Goal: Information Seeking & Learning: Find specific fact

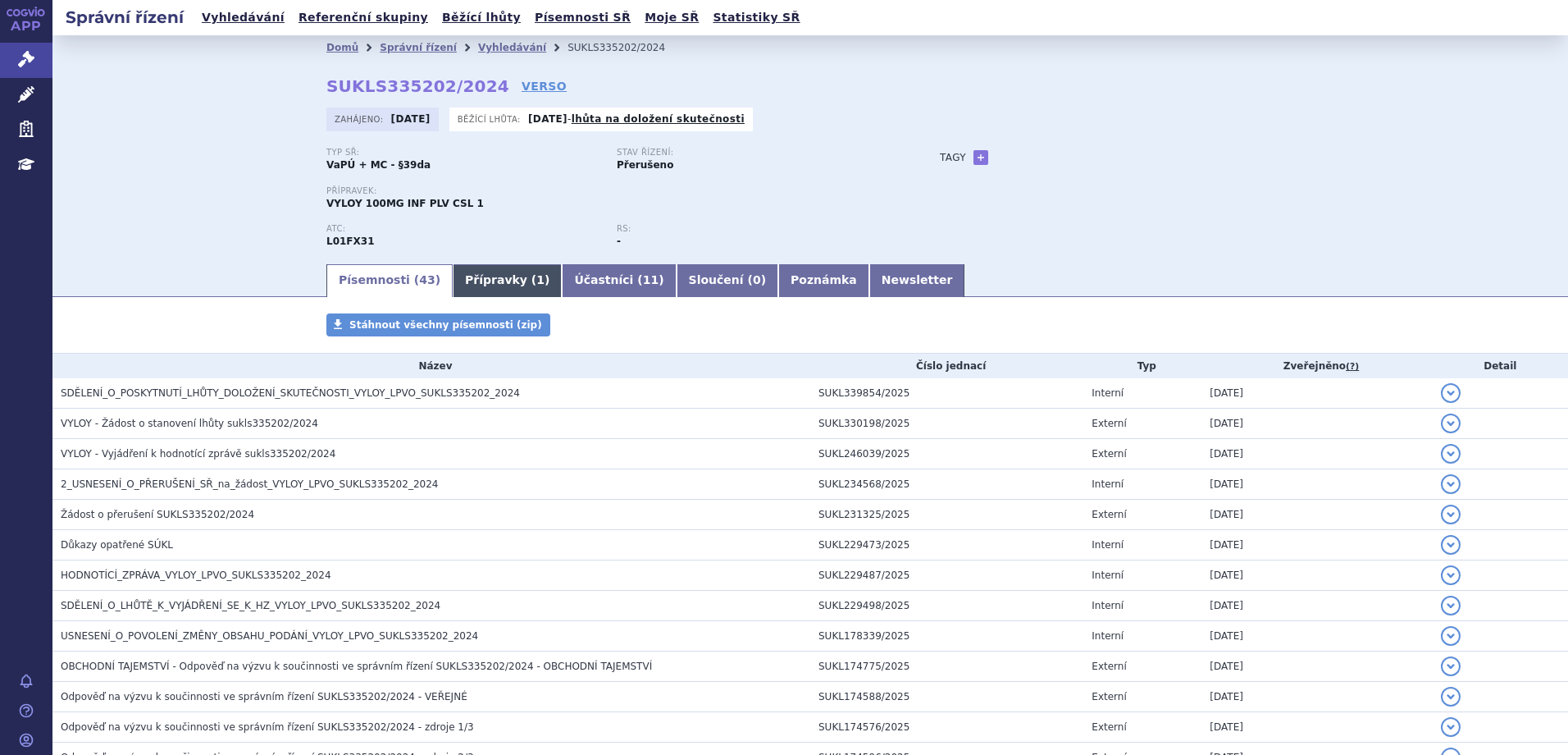
click at [537, 286] on span "1" at bounding box center [541, 280] width 9 height 13
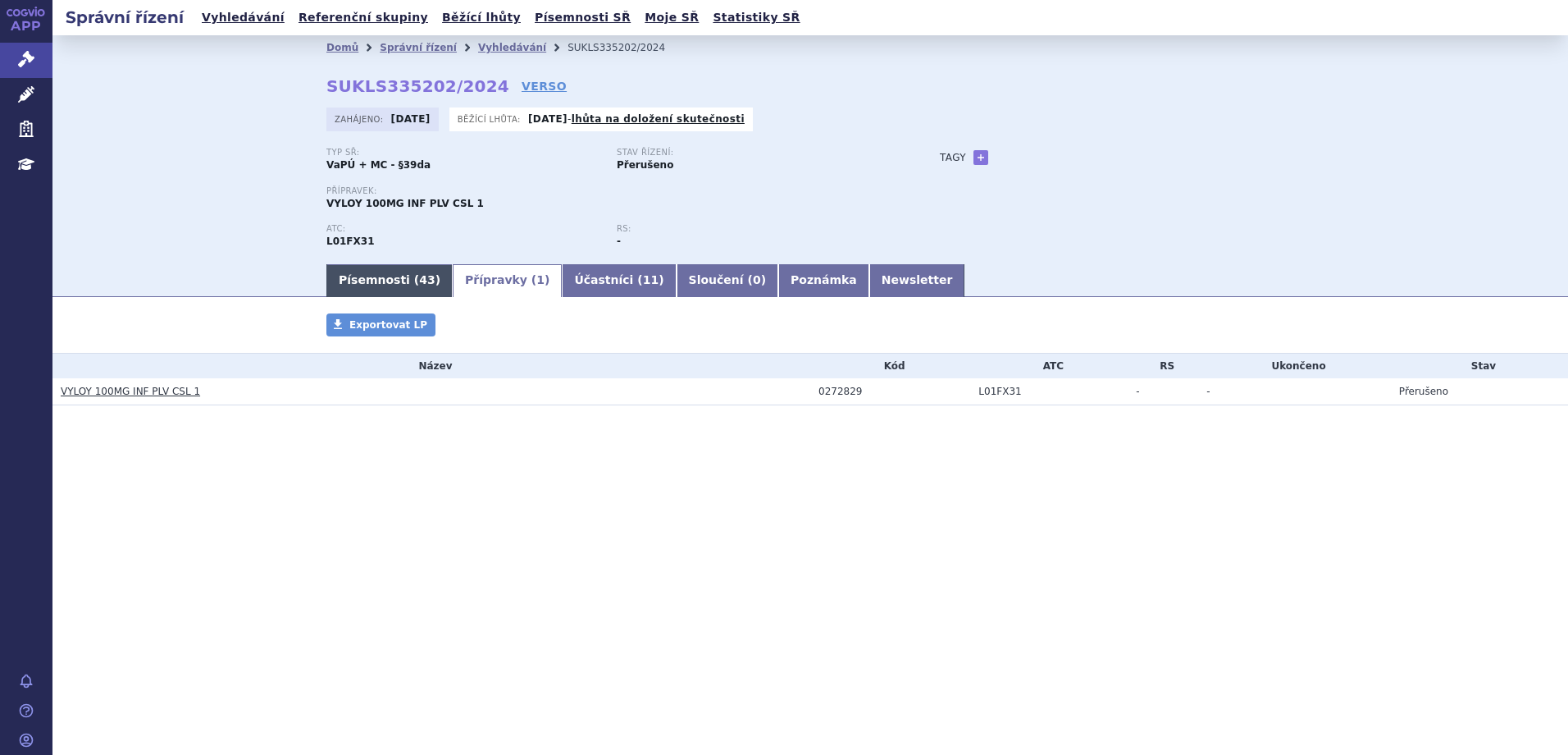
click at [391, 278] on link "Písemnosti ( 43 )" at bounding box center [390, 280] width 126 height 32
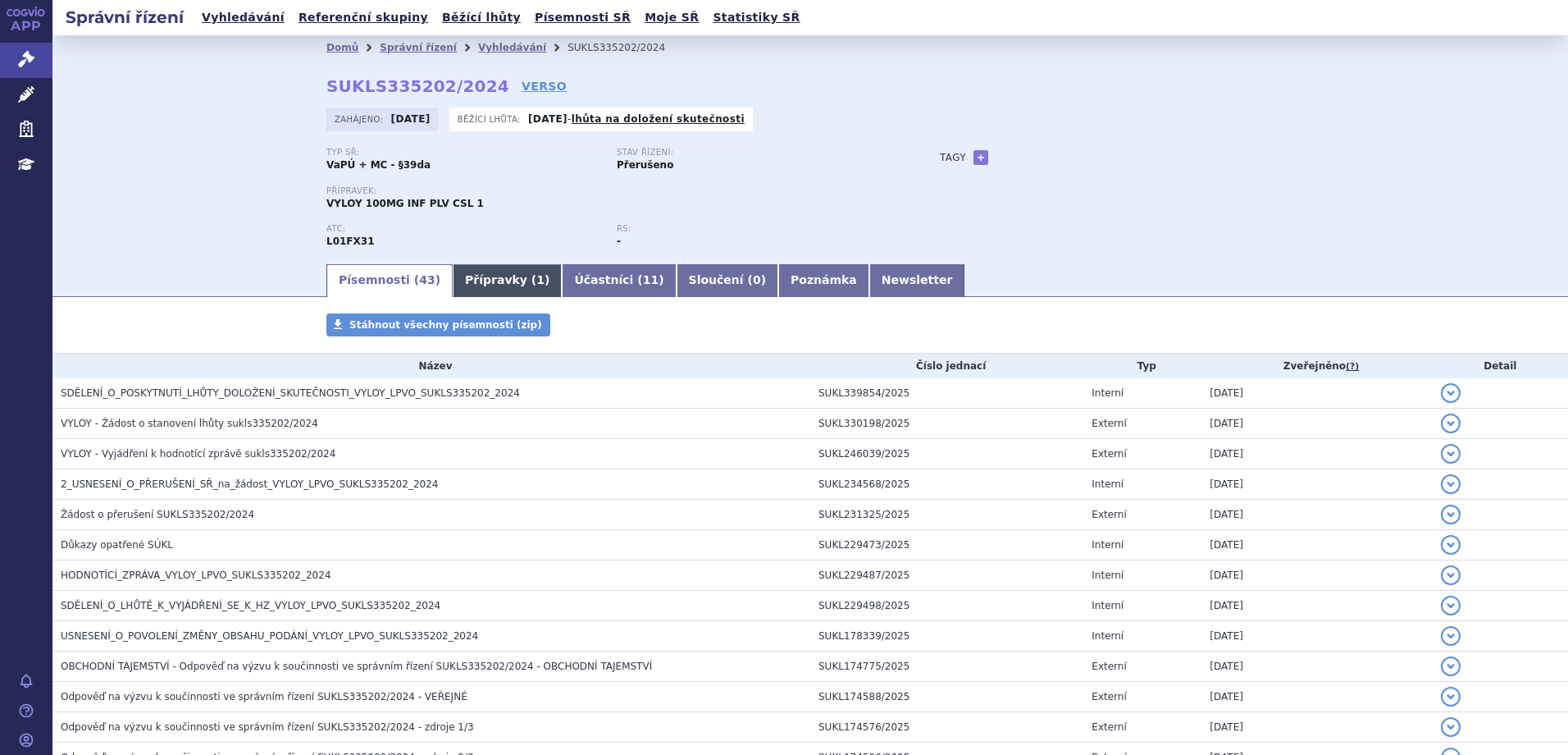
click at [512, 274] on link "Přípravky ( 1 )" at bounding box center [508, 280] width 109 height 32
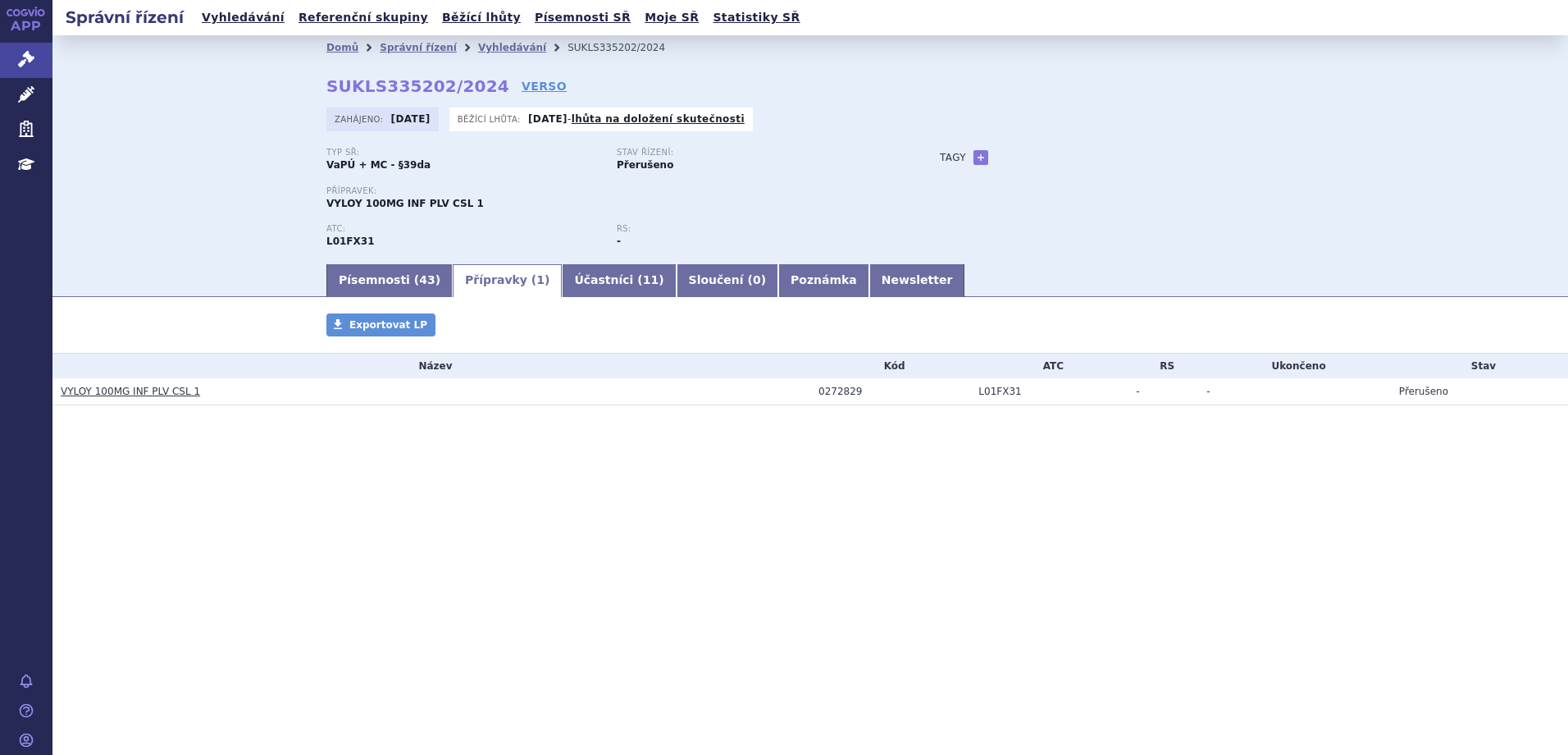
click at [115, 392] on link "VYLOY 100MG INF PLV CSL 1" at bounding box center [130, 391] width 139 height 11
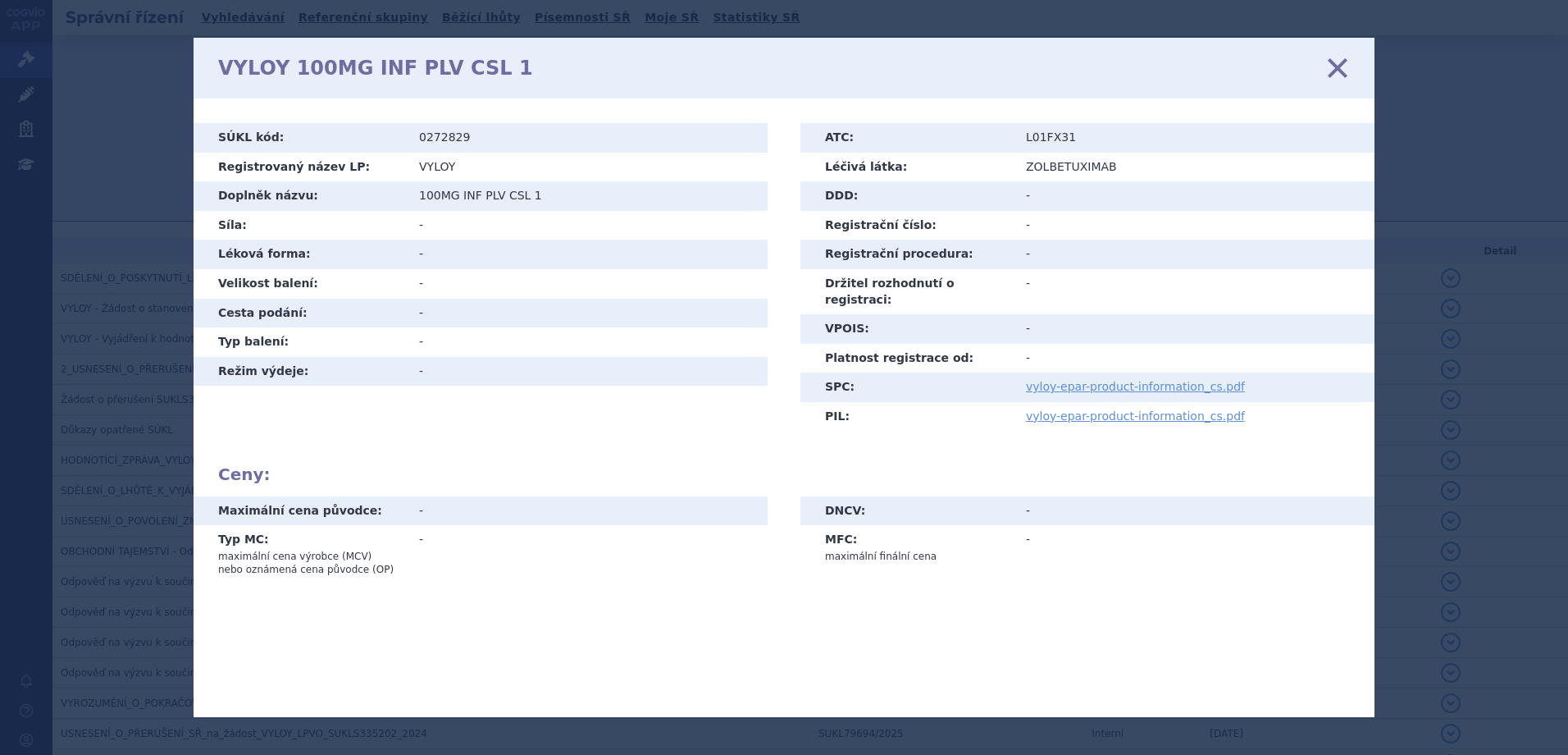
click at [1336, 68] on icon at bounding box center [1337, 68] width 34 height 34
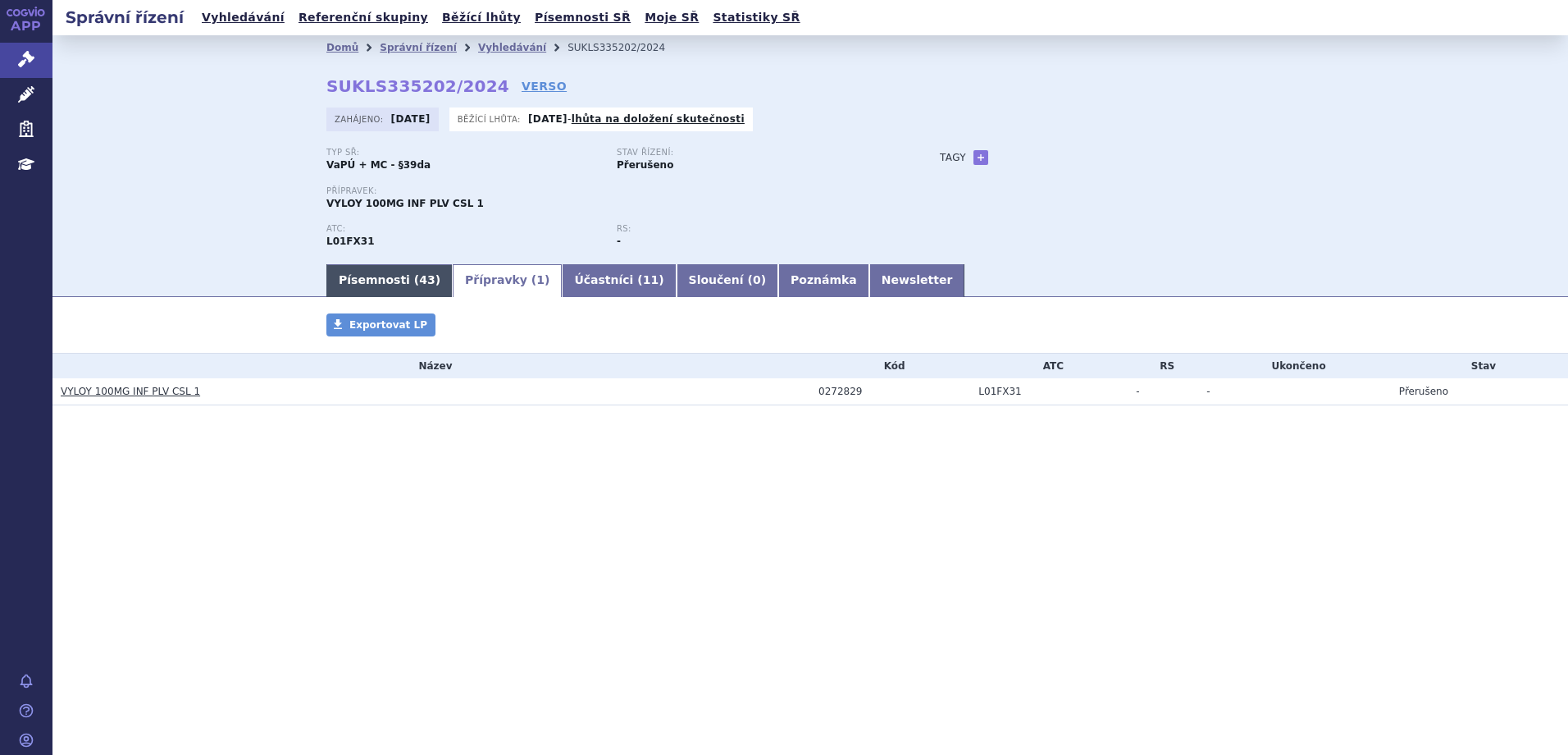
click at [400, 281] on link "Písemnosti ( 43 )" at bounding box center [390, 280] width 126 height 32
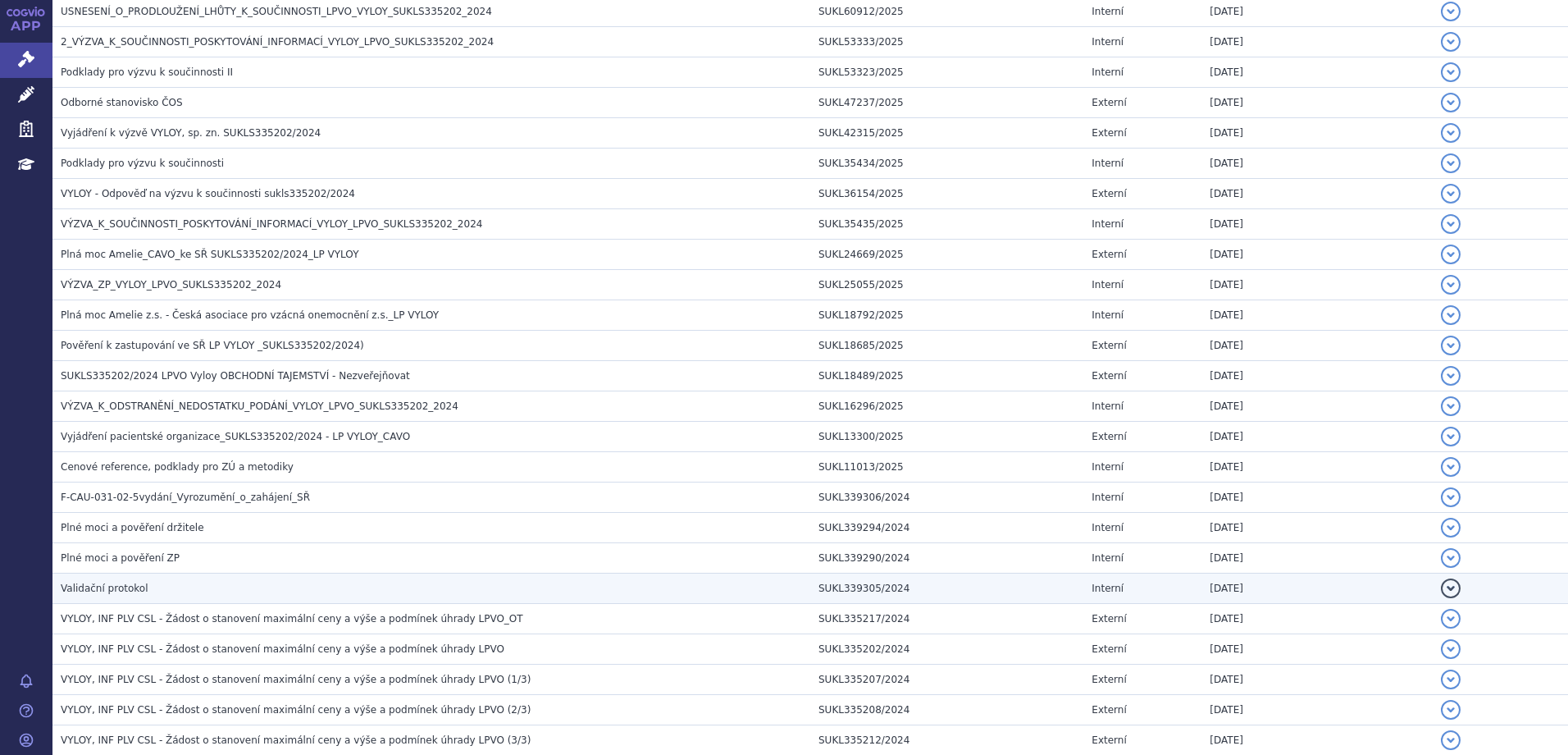
scroll to position [1027, 0]
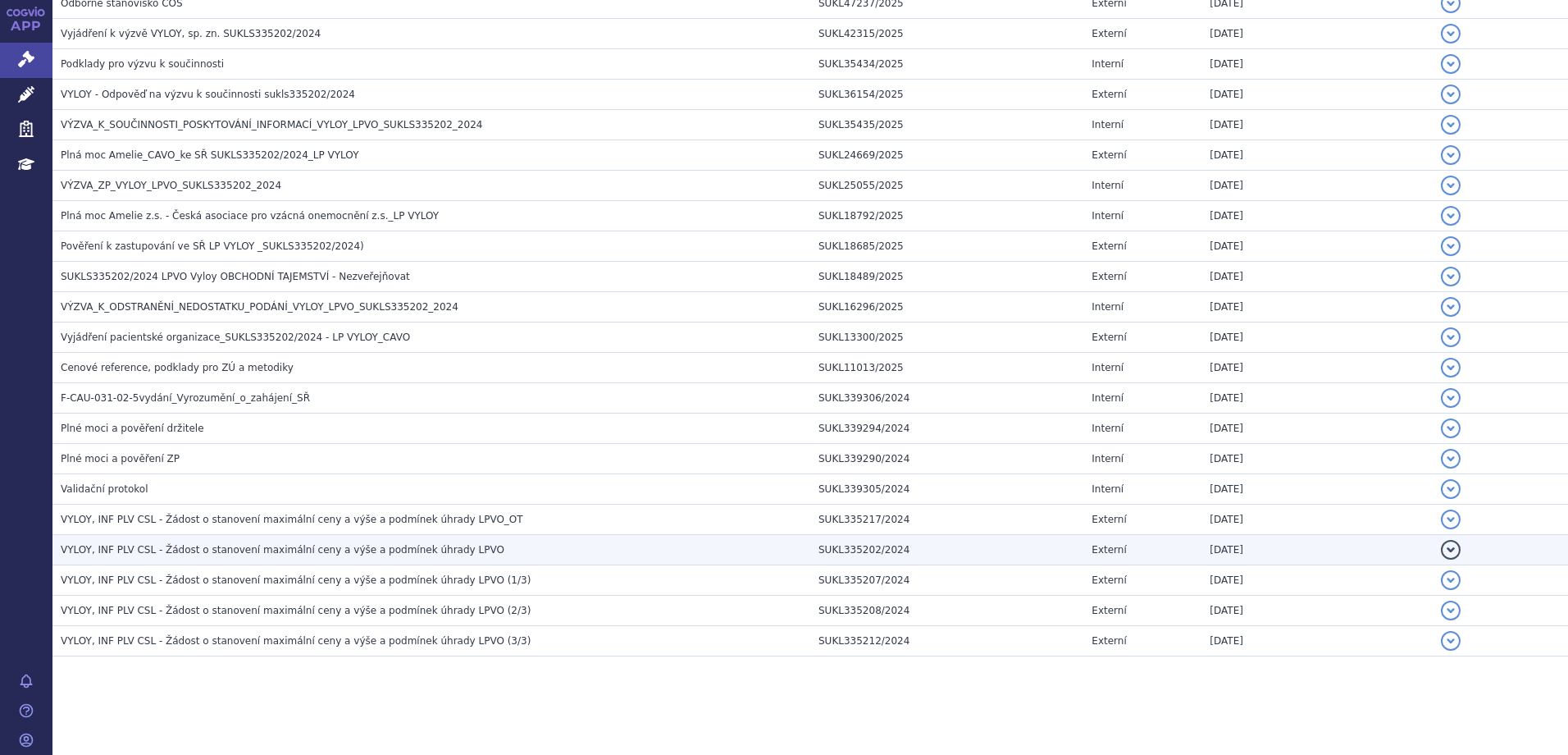
click at [302, 547] on span "VYLOY, INF PLV CSL - Žádost o stanovení maximální ceny a výše a podmínek úhrady…" at bounding box center [282, 549] width 443 height 11
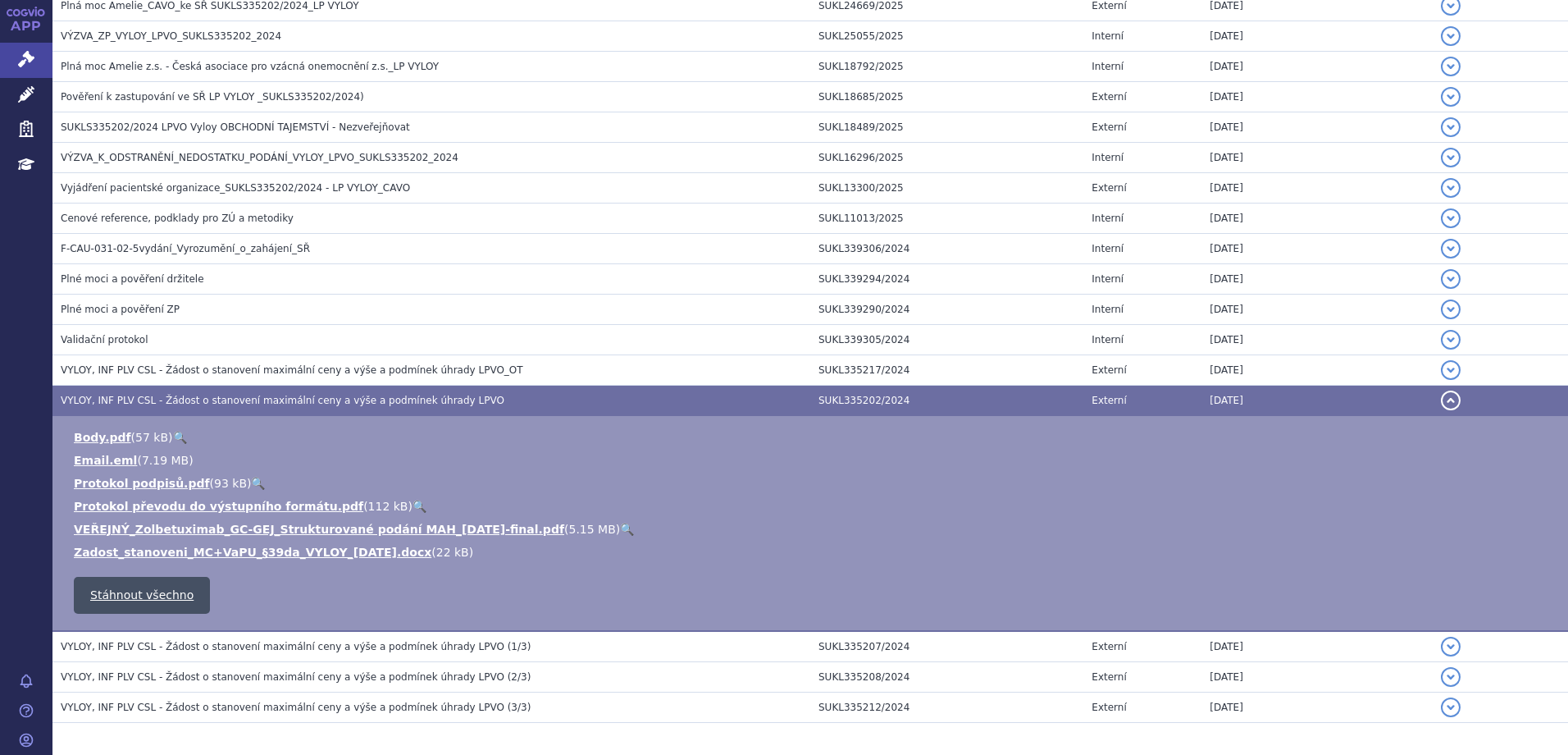
scroll to position [1191, 0]
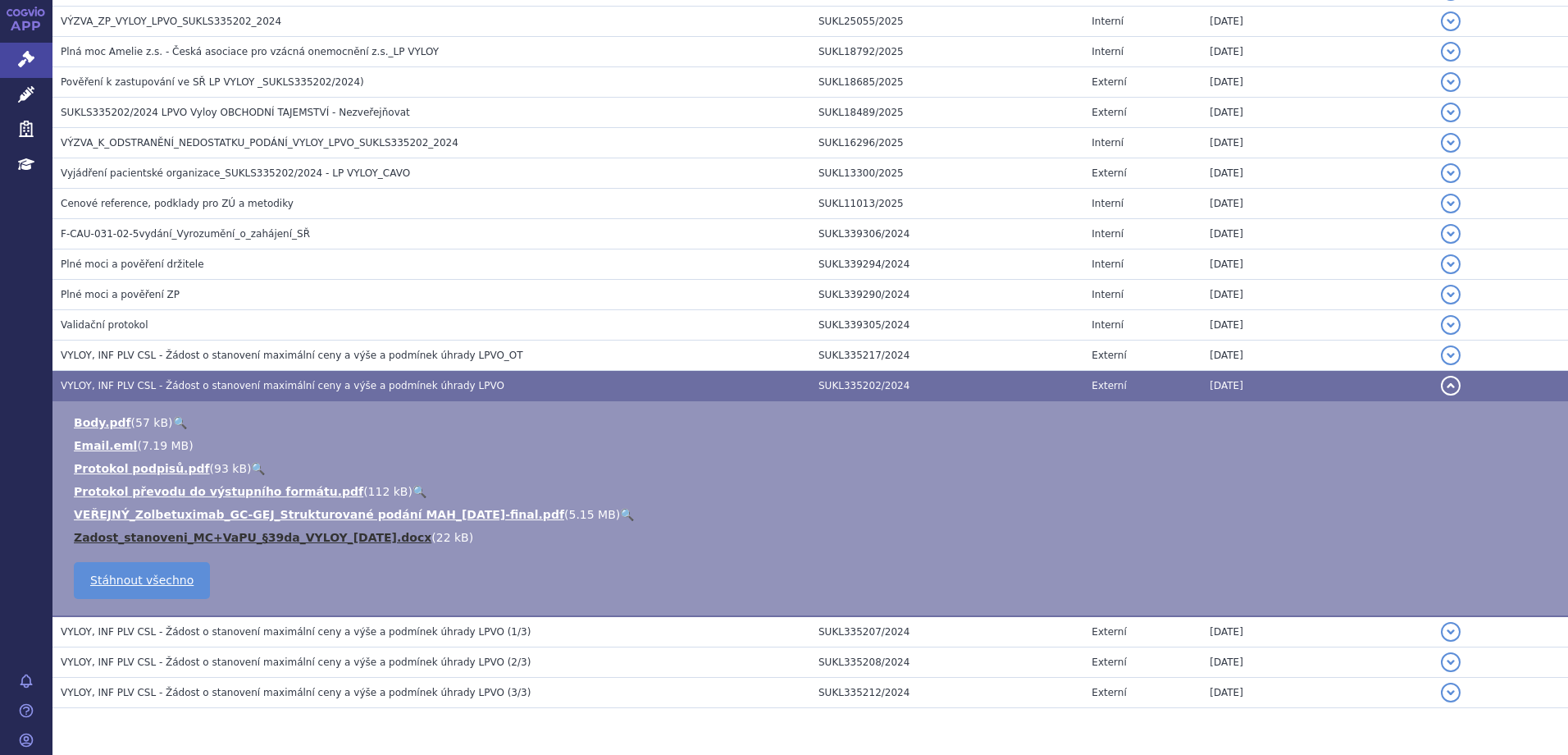
click at [200, 535] on link "Zadost_stanoveni_MC+VaPU_§39da_VYLOY_2024-12-20.docx" at bounding box center [252, 537] width 357 height 13
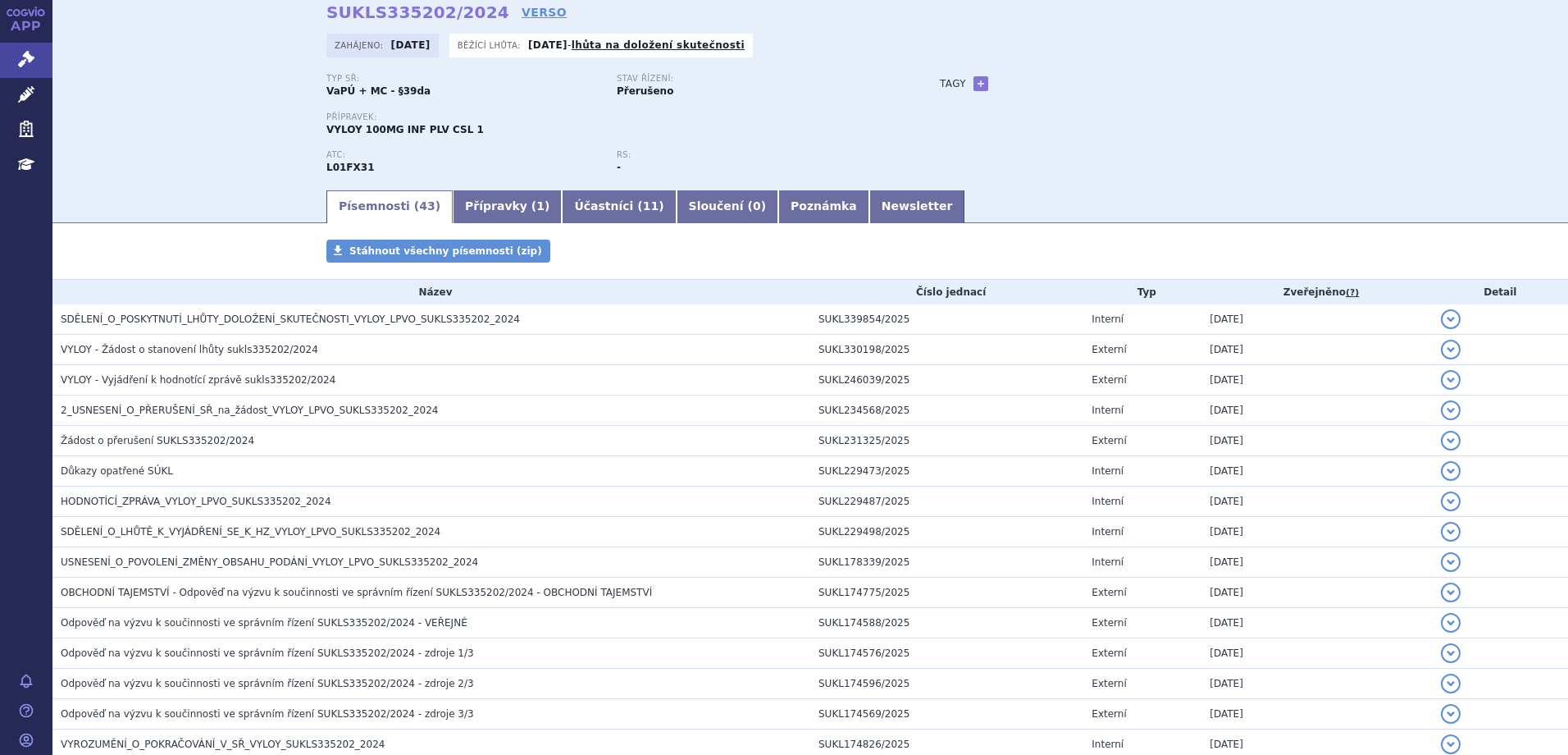
scroll to position [0, 0]
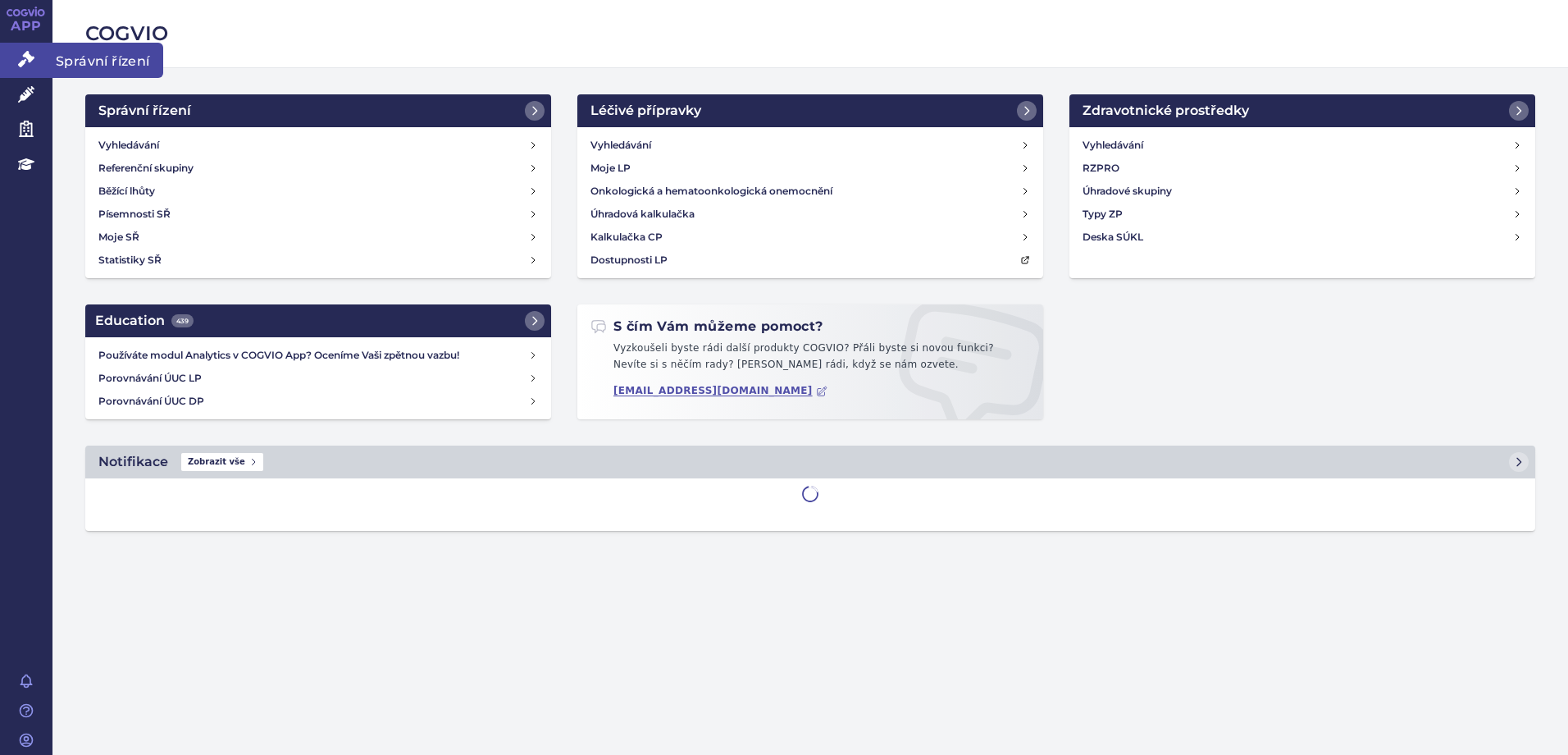
click at [33, 62] on icon at bounding box center [26, 58] width 16 height 16
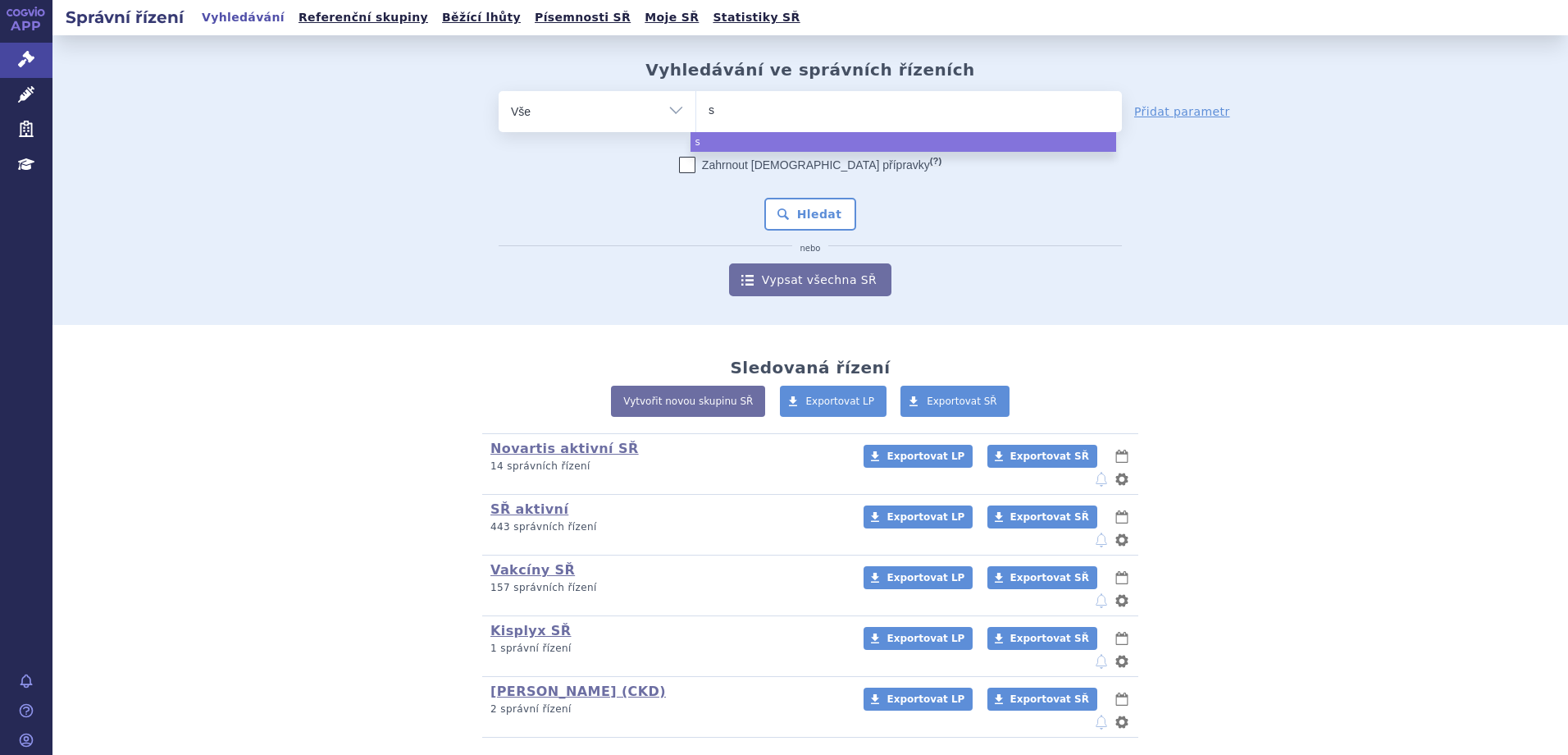
type input "su"
type input "sukl"
type input "sukls"
type input "sukls15"
type input "sukls154"
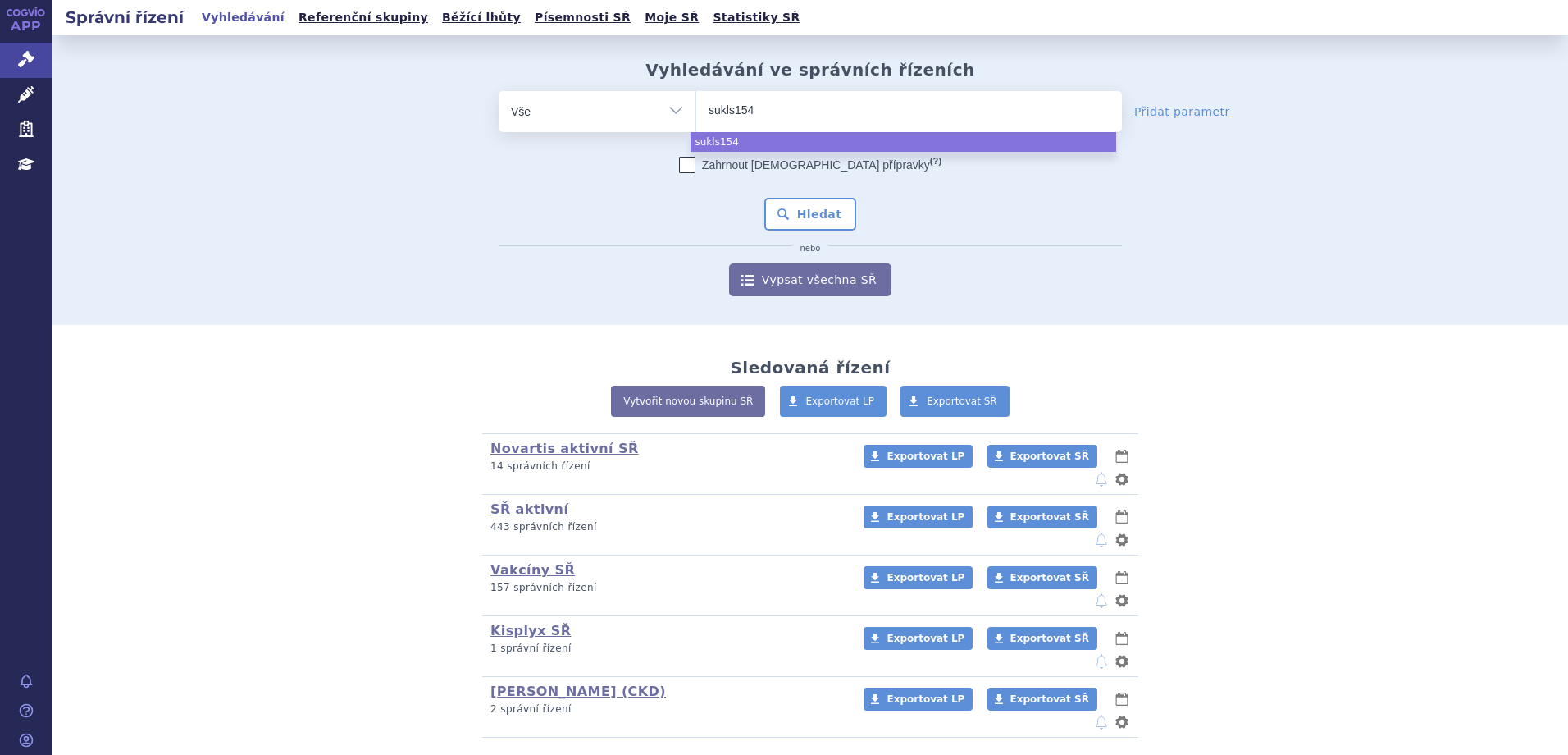
type input "sukls1548"
type input "sukls154847"
type input "sukls154847/"
type input "sukls154847/2"
type input "sukls154847/202"
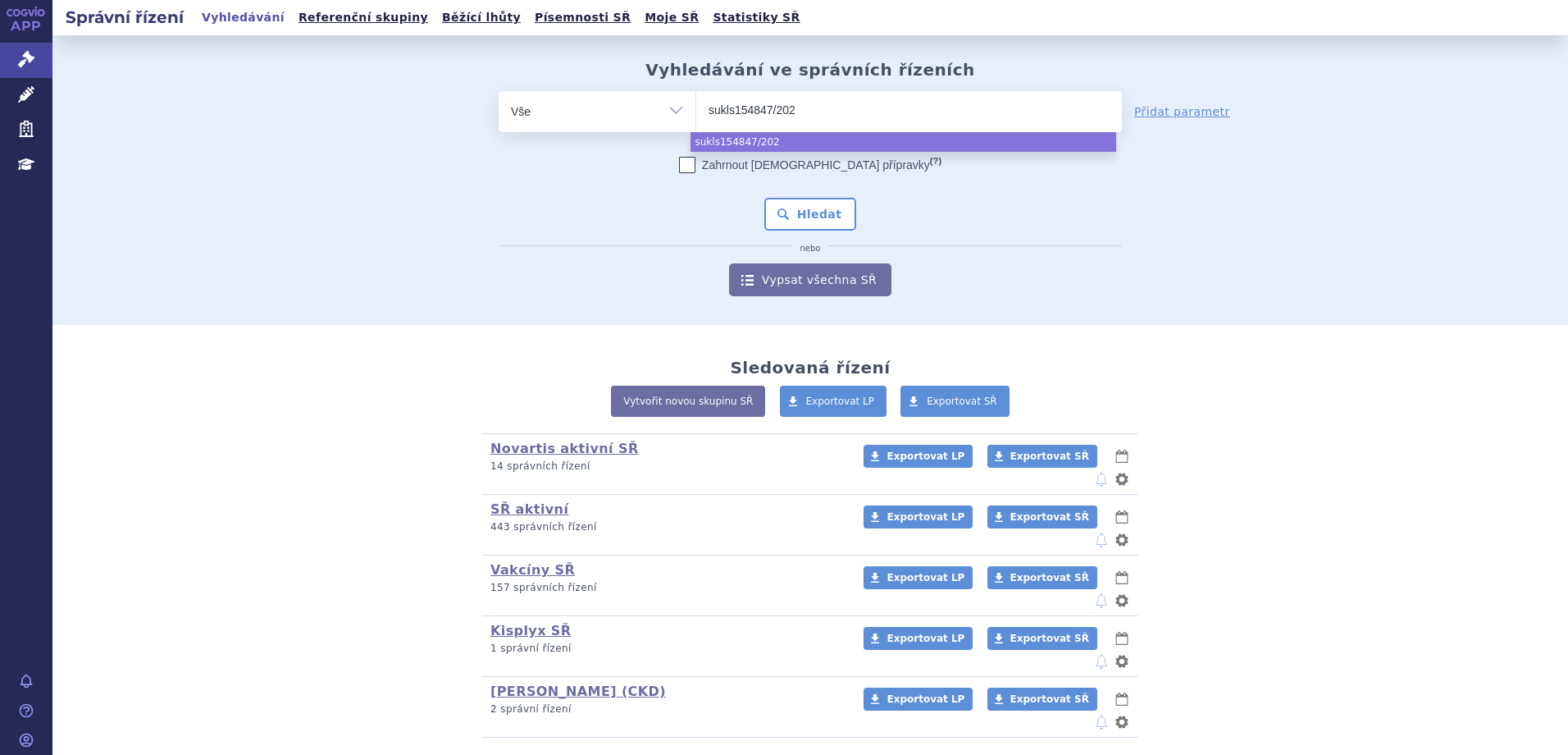
type input "sukls154847/2024"
select select "sukls154847/2024"
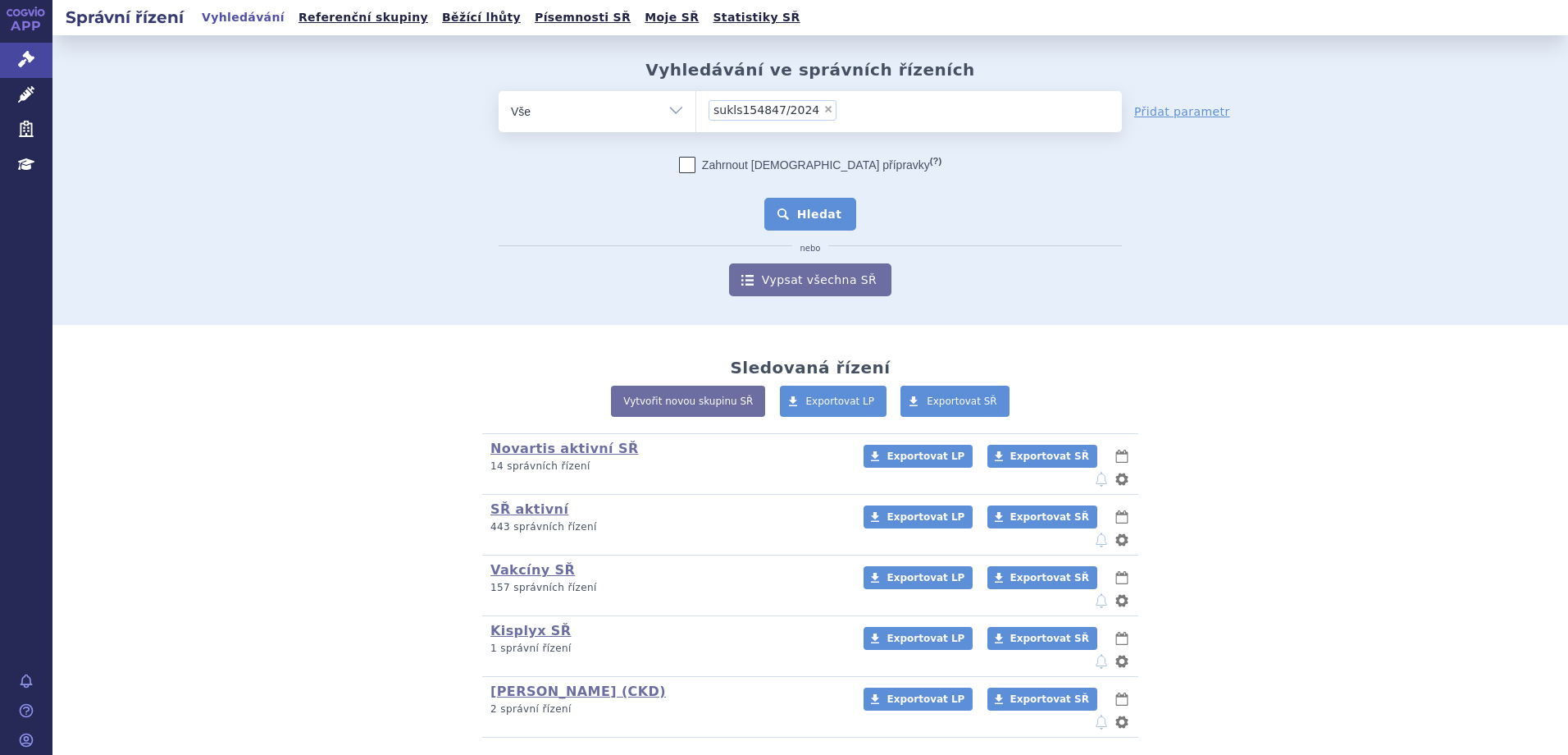
click at [821, 216] on button "Hledat" at bounding box center [810, 214] width 92 height 32
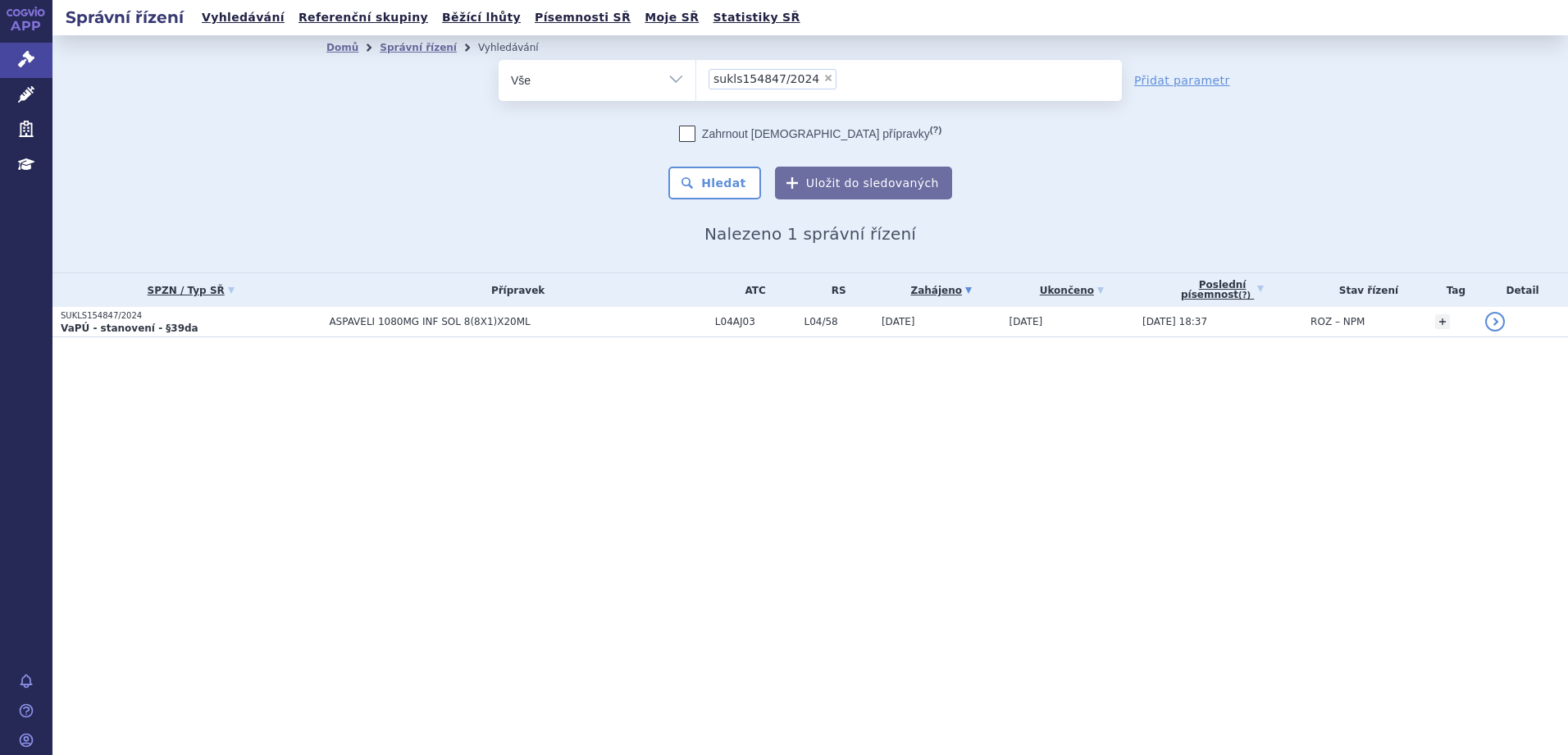
click at [823, 80] on span "×" at bounding box center [828, 78] width 10 height 10
click at [696, 80] on select "sukls154847/2024" at bounding box center [696, 80] width 1 height 41
select select
click at [776, 81] on ul at bounding box center [909, 77] width 426 height 34
click at [696, 81] on select "sukls154847/2024" at bounding box center [696, 80] width 1 height 41
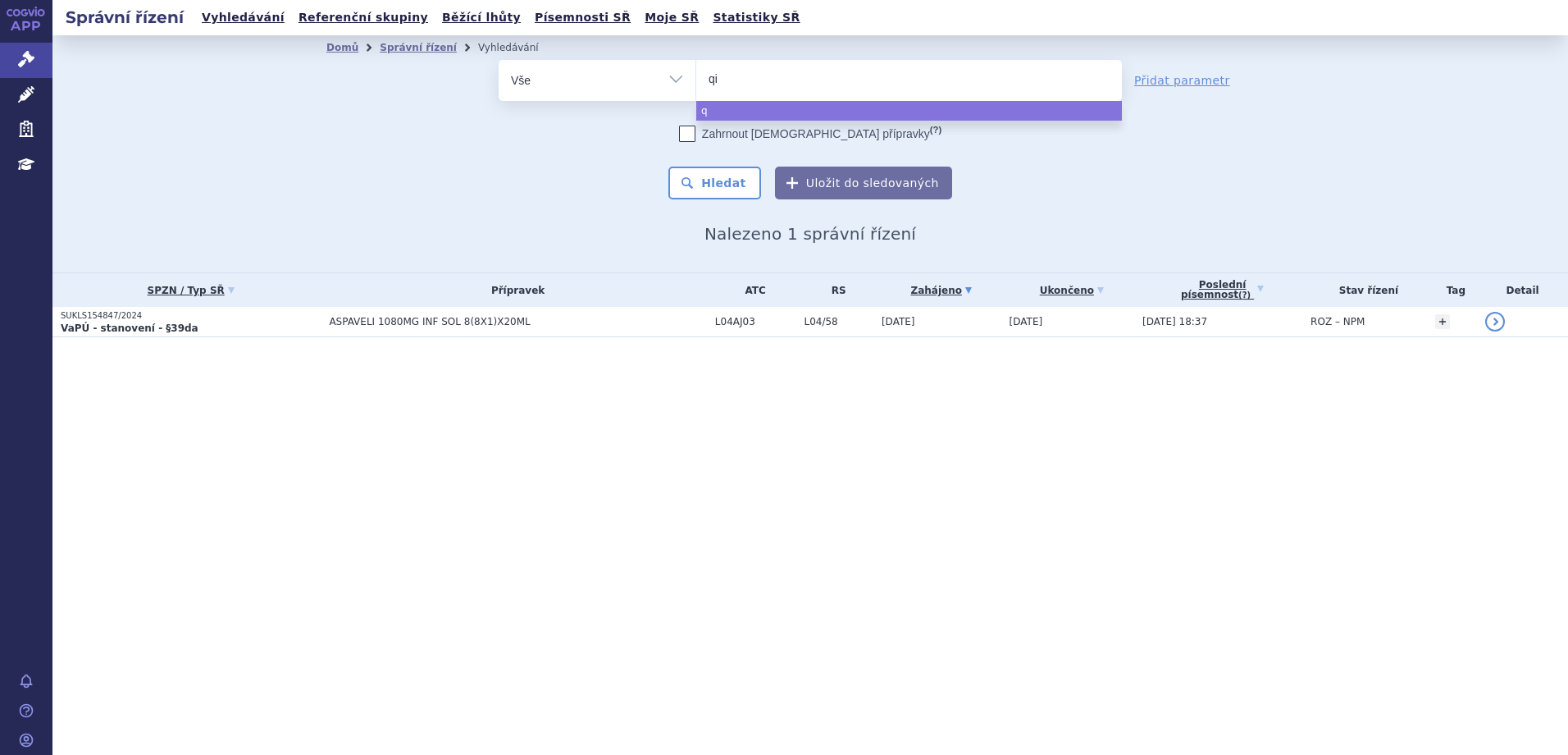
type input "qin"
type input "qinl"
type input "[MEDICAL_DATA]"
select select "[MEDICAL_DATA]"
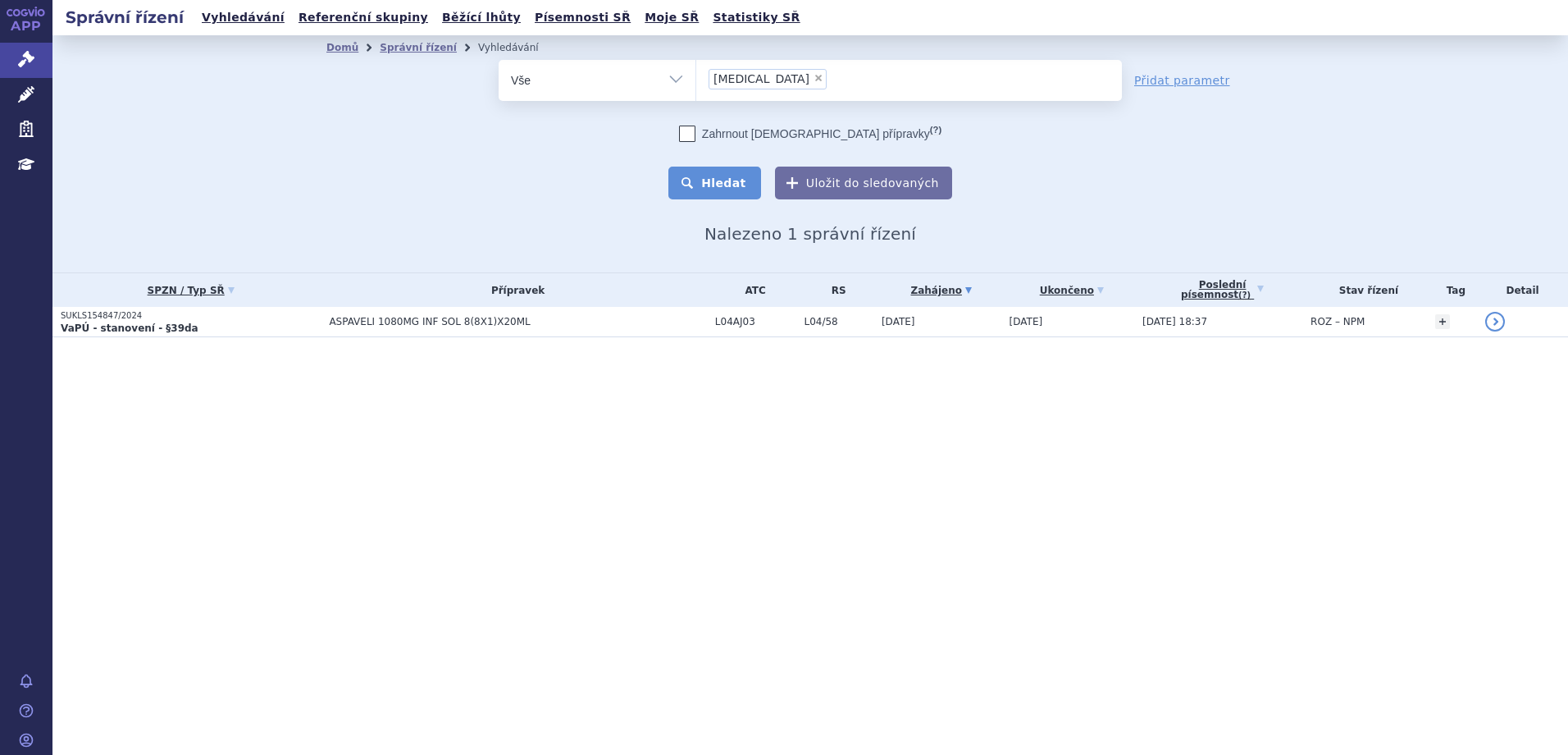
click at [733, 184] on button "Hledat" at bounding box center [714, 183] width 92 height 32
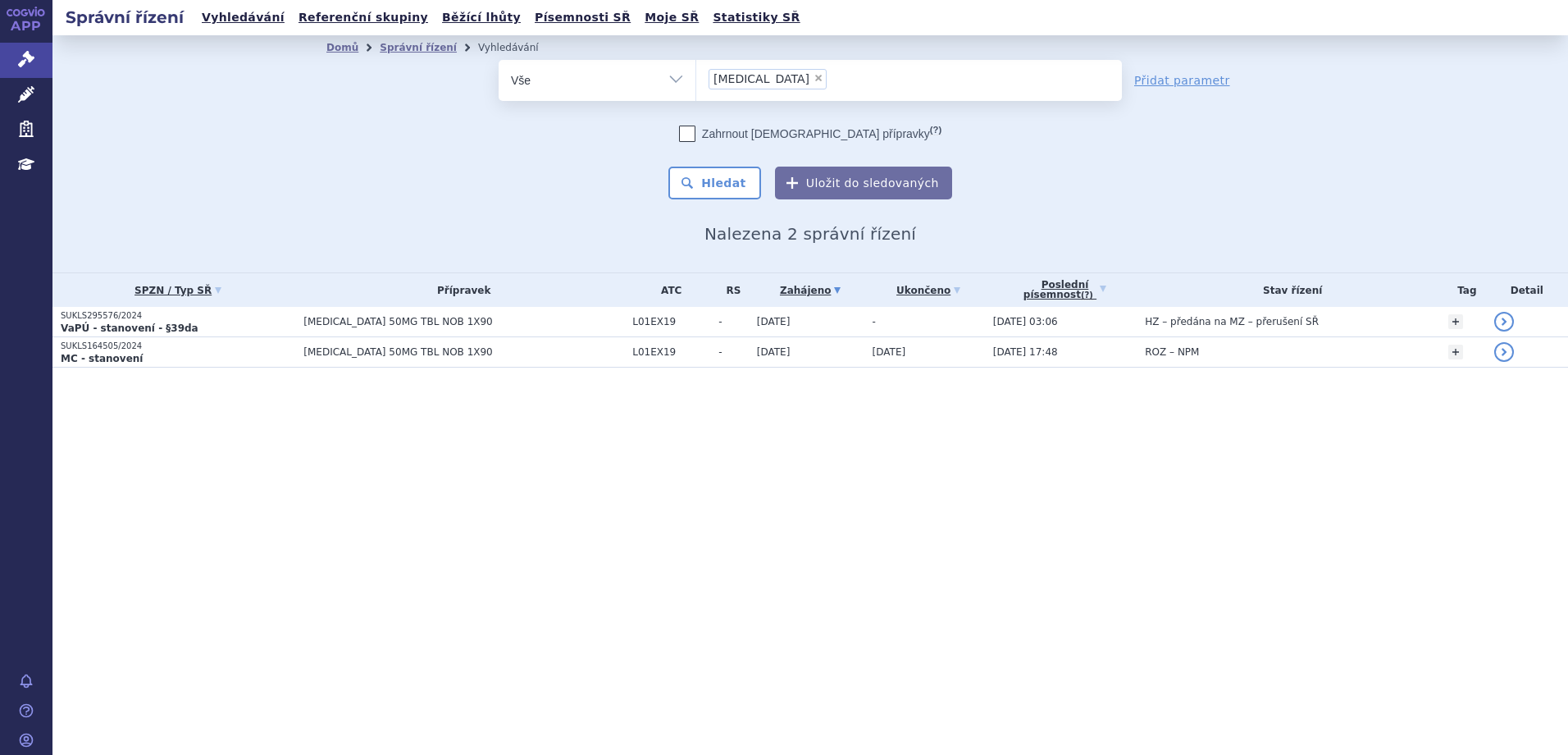
click at [813, 74] on span "×" at bounding box center [819, 78] width 10 height 10
click at [696, 74] on select "[MEDICAL_DATA]" at bounding box center [696, 80] width 1 height 41
select select
click at [761, 80] on ul at bounding box center [909, 77] width 426 height 34
click at [696, 80] on select "qinlock" at bounding box center [696, 80] width 1 height 41
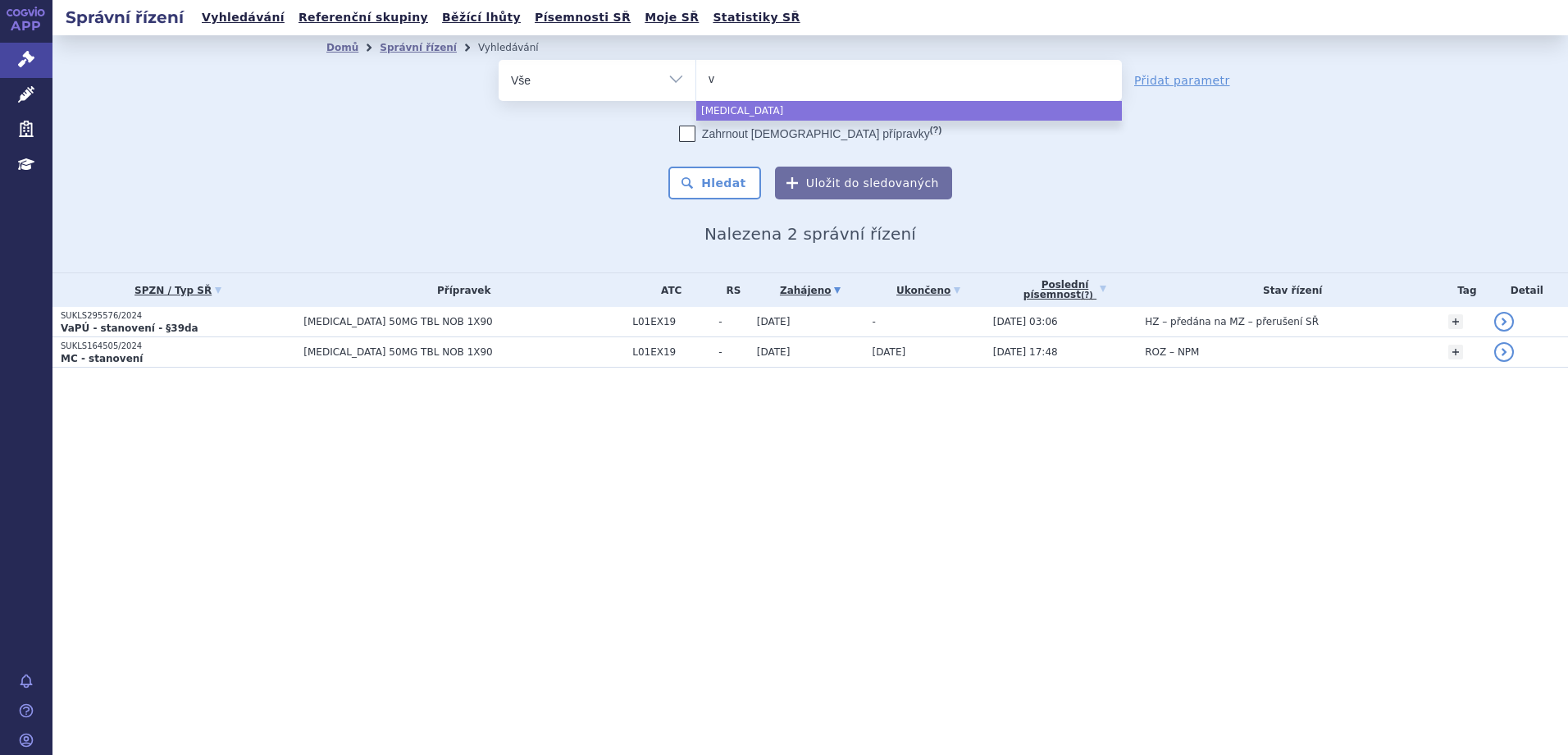
type input "vy"
type input "vyl"
type input "vyloy"
select select "vyloy"
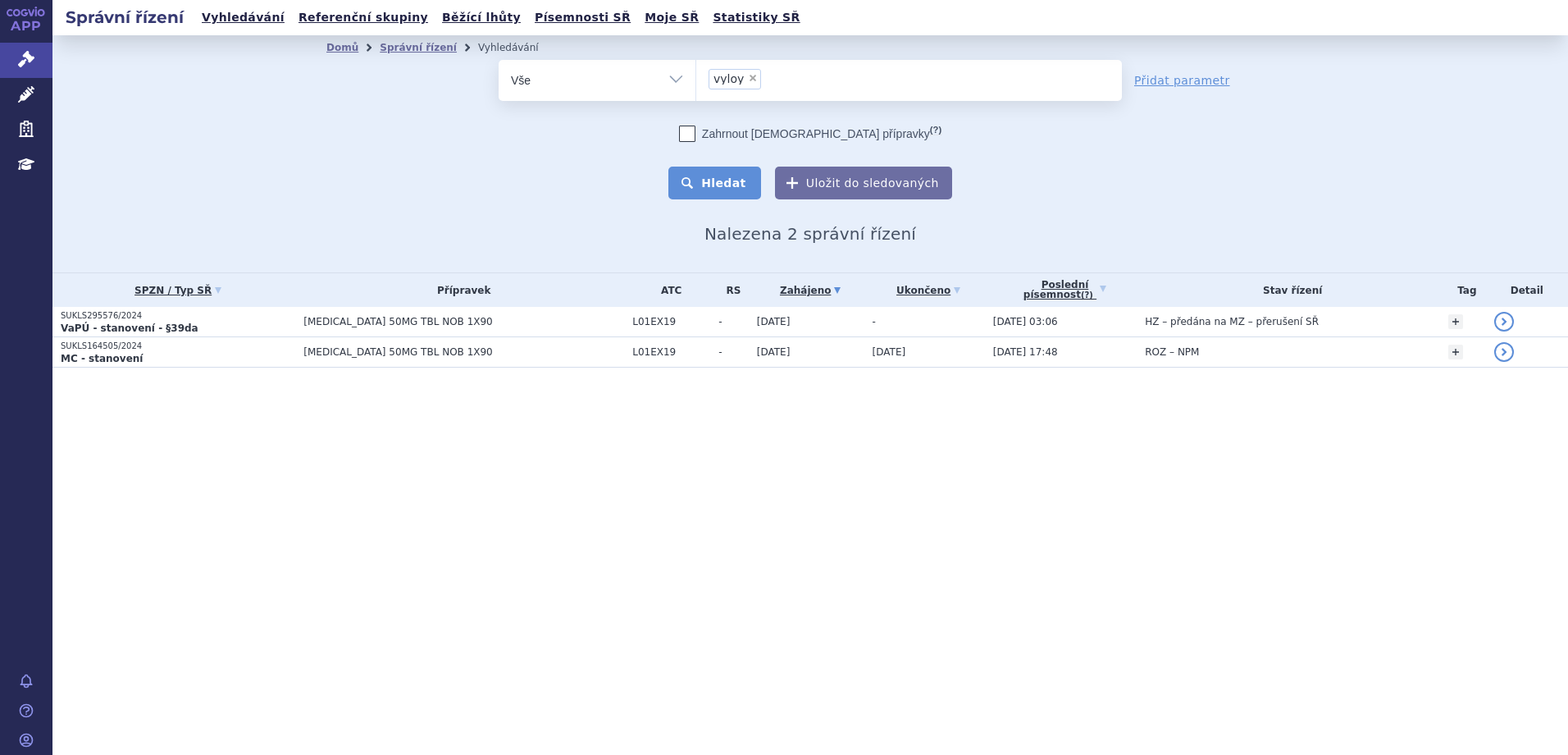
click at [717, 180] on button "Hledat" at bounding box center [714, 183] width 92 height 32
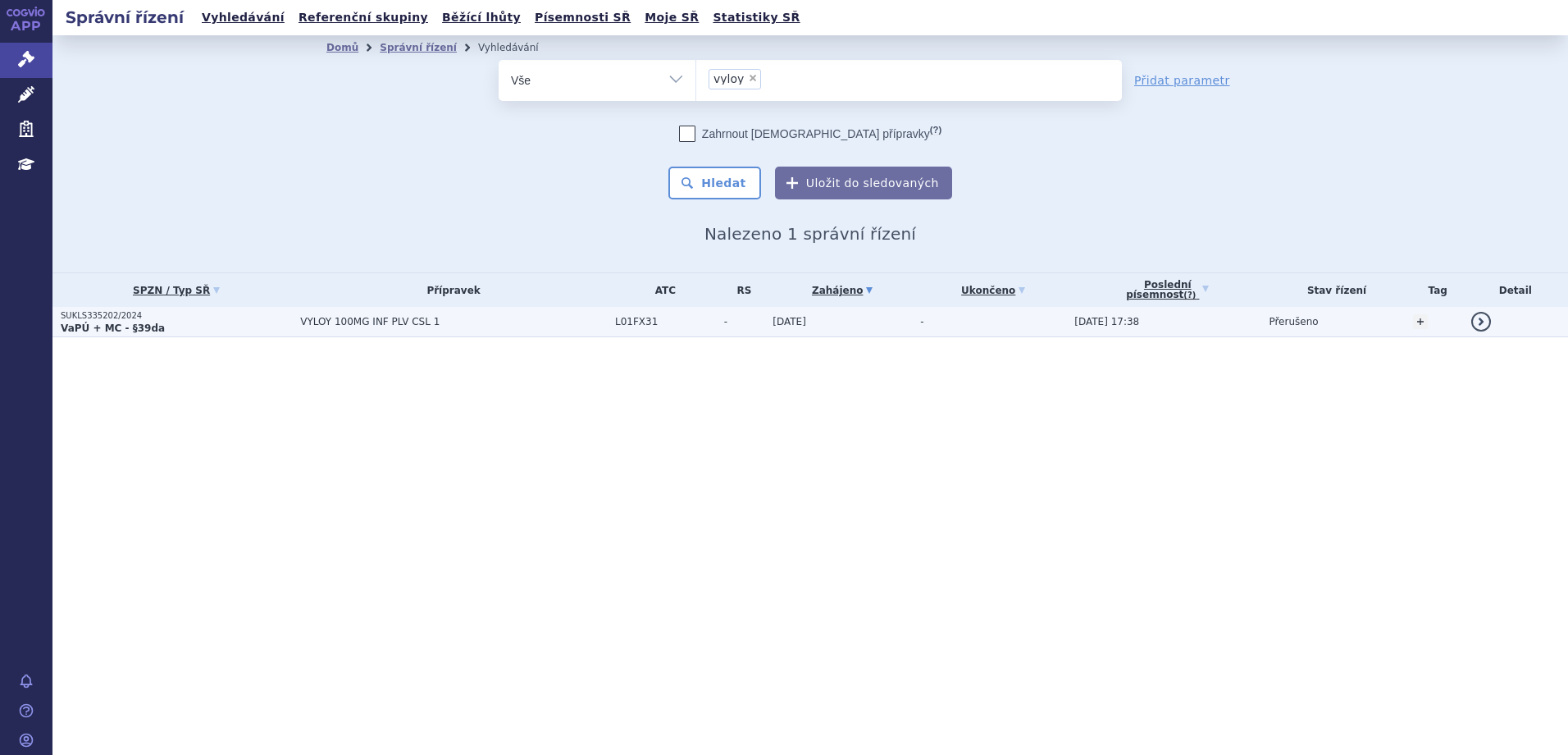
click at [142, 324] on strong "VaPÚ + MC - §39da" at bounding box center [113, 327] width 104 height 11
